Goal: Task Accomplishment & Management: Use online tool/utility

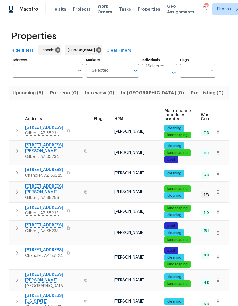
click at [25, 99] on button "Upcoming (5)" at bounding box center [27, 92] width 37 height 15
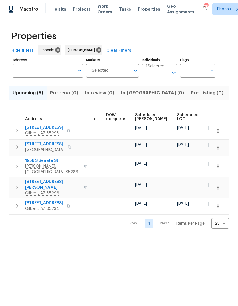
scroll to position [0, 143]
click at [57, 9] on span "Visits" at bounding box center [61, 9] width 12 height 6
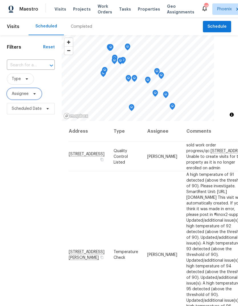
click at [19, 94] on span "Assignee" at bounding box center [20, 94] width 17 height 6
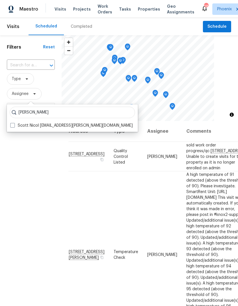
type input "[PERSON_NAME]"
click at [13, 125] on span at bounding box center [12, 125] width 5 height 5
click at [13, 125] on input "Scott Nicol [EMAIL_ADDRESS][PERSON_NAME][DOMAIN_NAME]" at bounding box center [12, 125] width 4 height 4
checkbox input "true"
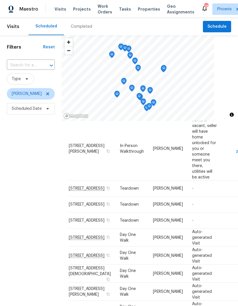
scroll to position [346, 0]
